Goal: Navigation & Orientation: Find specific page/section

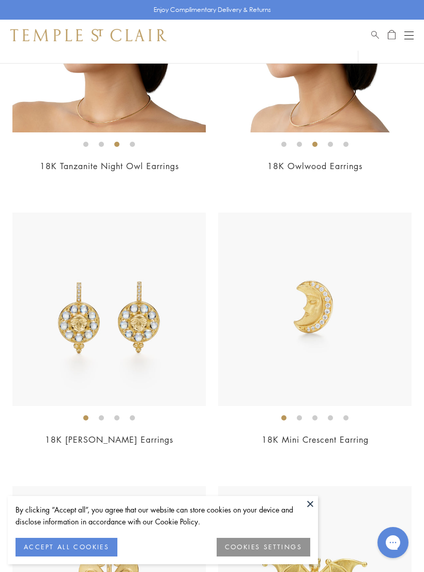
scroll to position [793, 0]
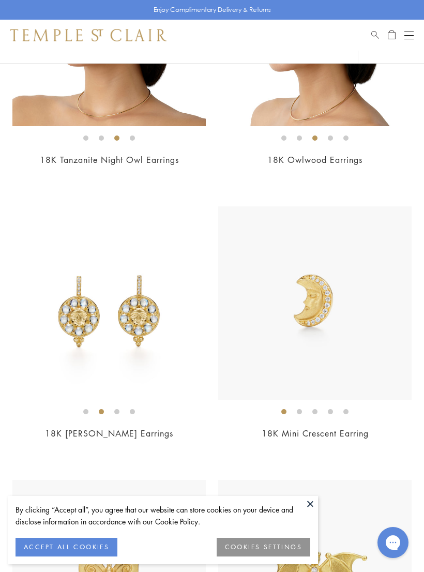
click at [145, 338] on img at bounding box center [108, 302] width 193 height 193
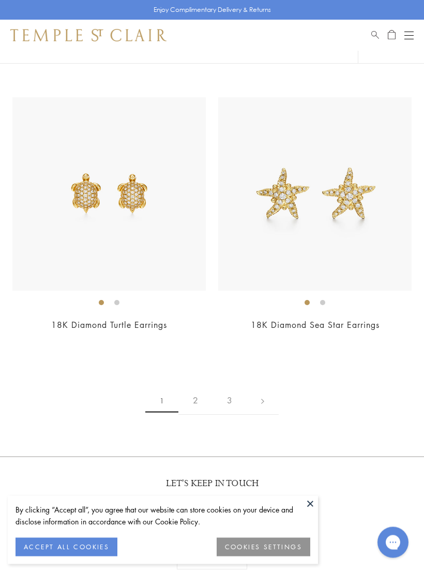
scroll to position [6941, 0]
click at [270, 391] on link at bounding box center [263, 400] width 32 height 28
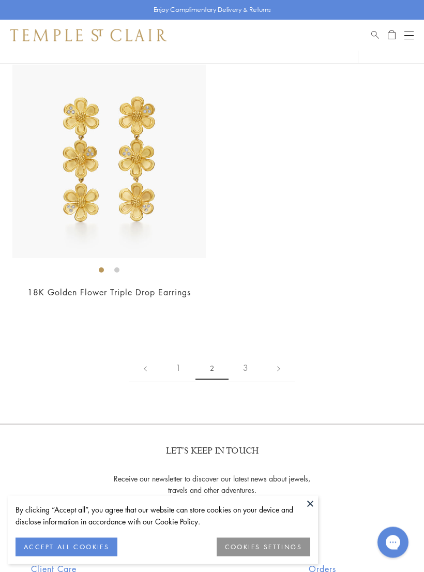
scroll to position [6714, 0]
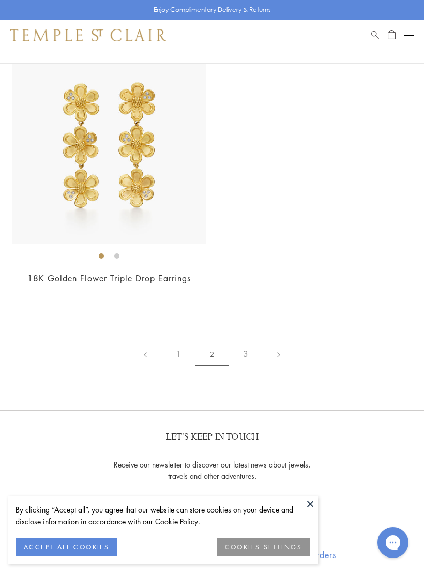
click at [281, 340] on link at bounding box center [279, 354] width 32 height 28
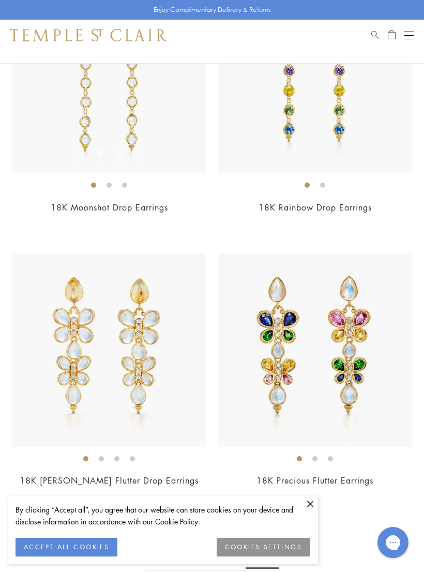
scroll to position [190, 0]
